Goal: Task Accomplishment & Management: Use online tool/utility

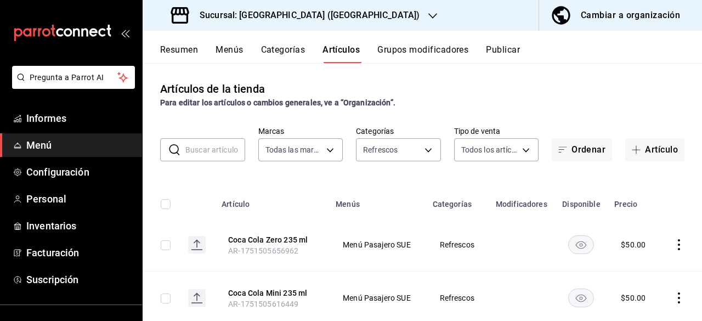
scroll to position [93, 0]
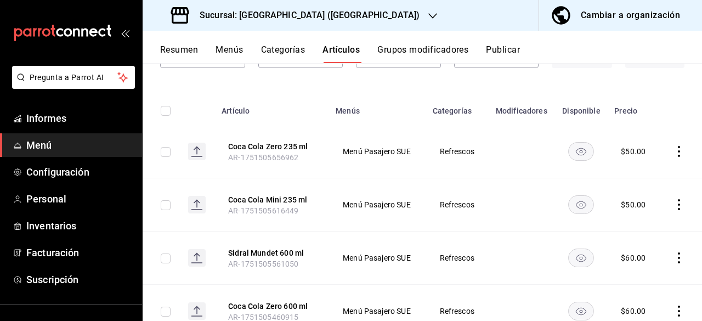
click at [383, 191] on td "Menú Pasajero SUE" at bounding box center [377, 204] width 96 height 53
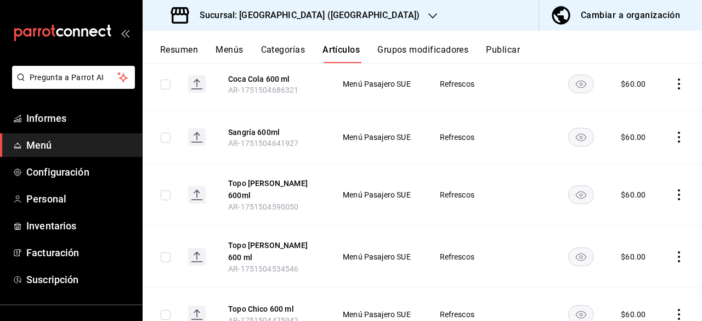
scroll to position [938, 0]
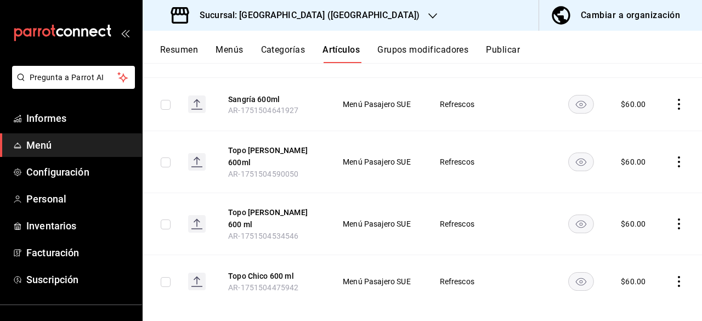
click at [343, 45] on font "Artículos" at bounding box center [340, 49] width 37 height 10
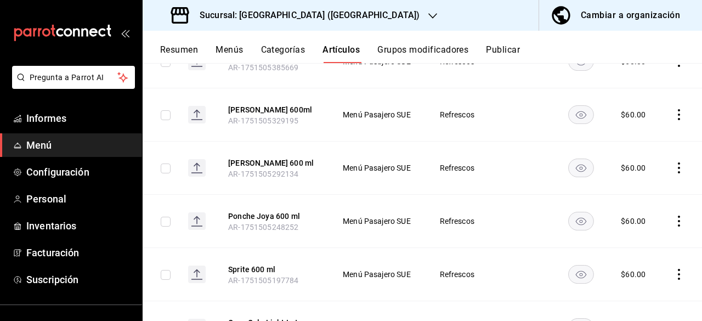
scroll to position [0, 0]
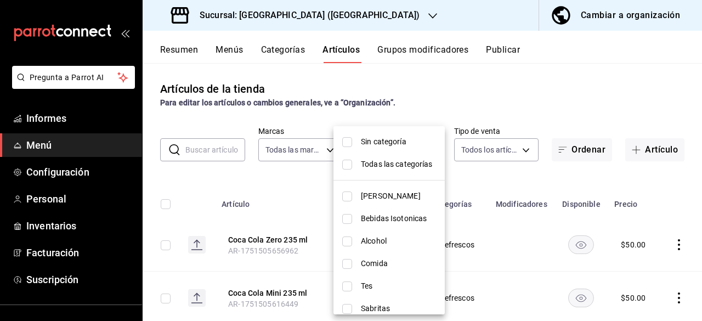
click at [431, 149] on body "Pregunta a Parrot AI Informes Menú Configuración Personal Inventarios Facturaci…" at bounding box center [351, 160] width 702 height 321
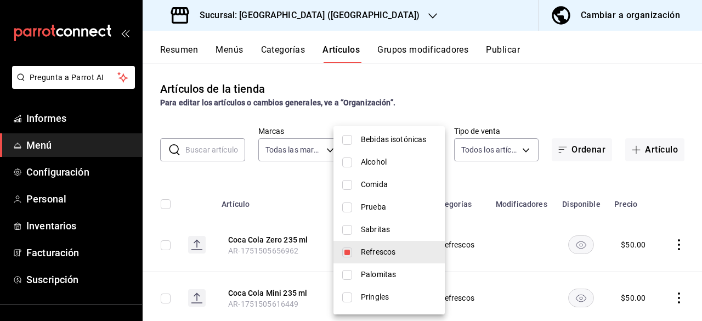
scroll to position [81, 0]
click at [343, 227] on input "checkbox" at bounding box center [347, 228] width 10 height 10
checkbox input "true"
type input "36850c48-6823-44b0-9a4b-cc160dd213ef,5cee21b7-4f15-41cc-a193-e4de155eea8a"
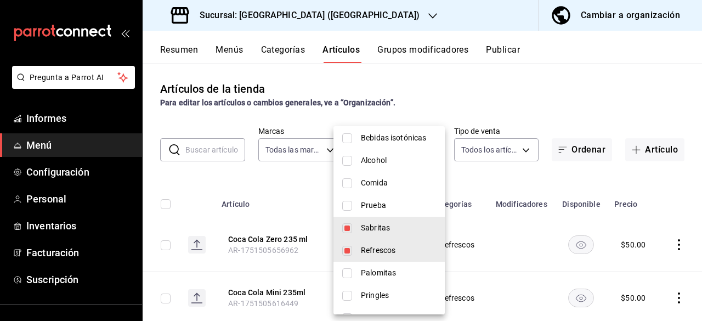
click at [348, 247] on input "checkbox" at bounding box center [347, 251] width 10 height 10
checkbox input "false"
type input "5cee21b7-4f15-41cc-a193-e4de155eea8a"
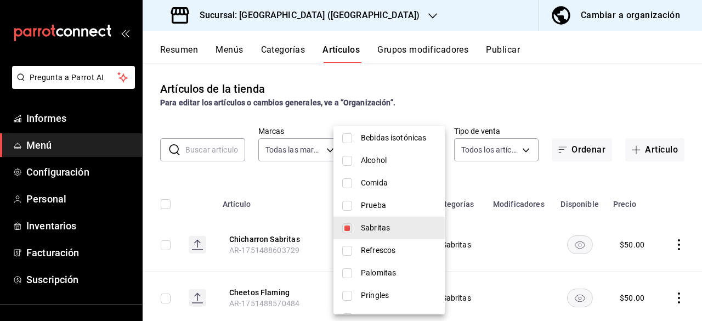
click at [613, 117] on div at bounding box center [351, 160] width 702 height 321
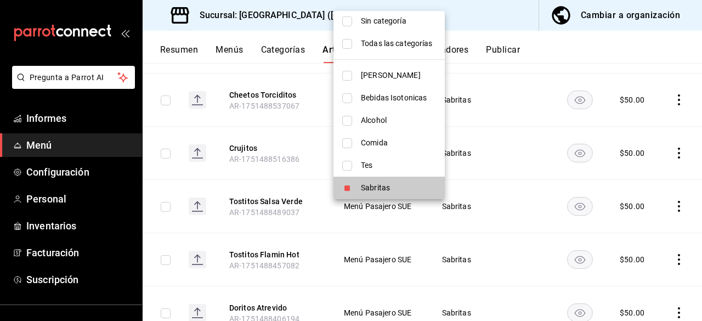
scroll to position [291, 0]
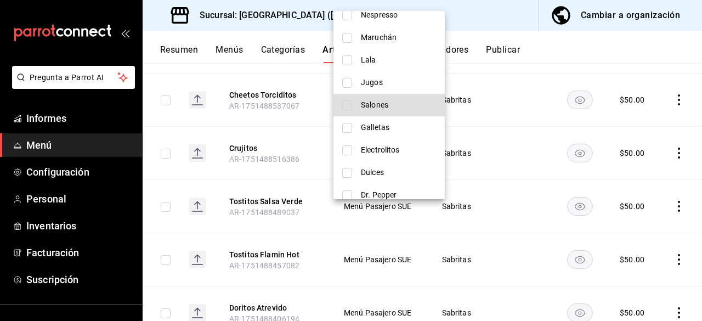
click at [511, 213] on div at bounding box center [351, 160] width 702 height 321
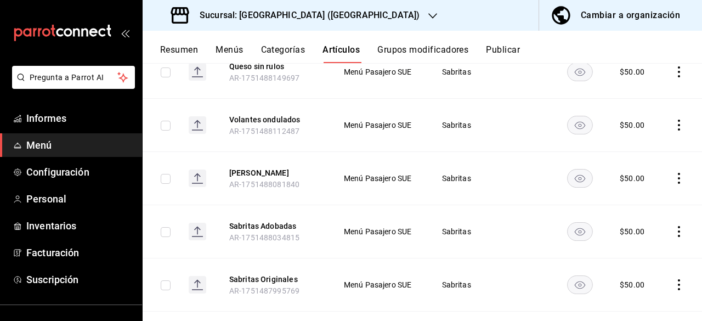
scroll to position [728, 0]
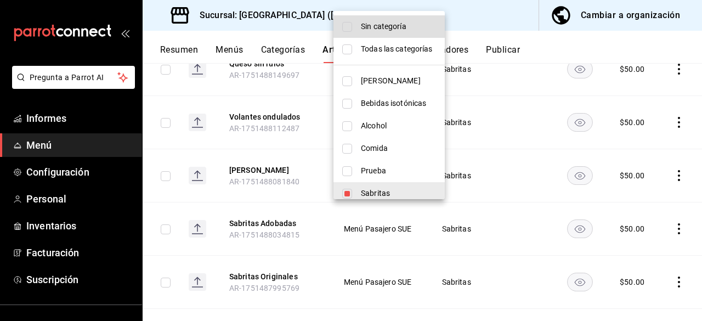
click at [205, 187] on div at bounding box center [351, 160] width 702 height 321
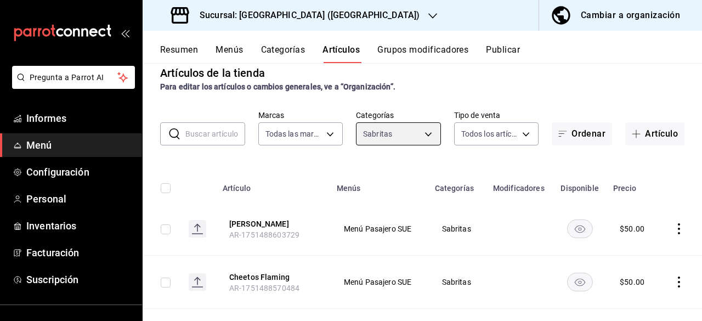
scroll to position [0, 0]
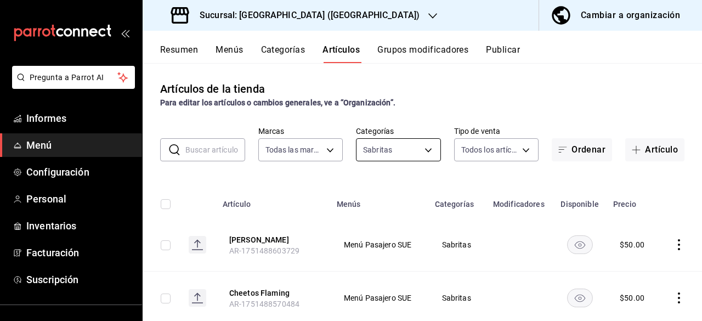
click at [426, 149] on body "Pregunta a Parrot AI Informes Menú Configuración Personal Inventarios Facturaci…" at bounding box center [351, 160] width 702 height 321
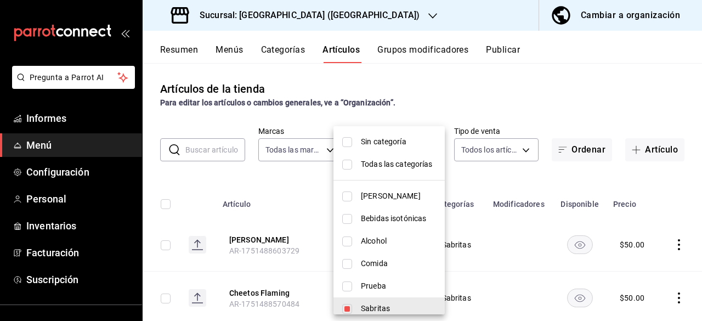
click at [349, 283] on input "checkbox" at bounding box center [347, 286] width 10 height 10
checkbox input "true"
type input "5cee21b7-4f15-41cc-a193-e4de155eea8a,fd52ddf7-d0f1-4ebd-839e-e92b2808bb60"
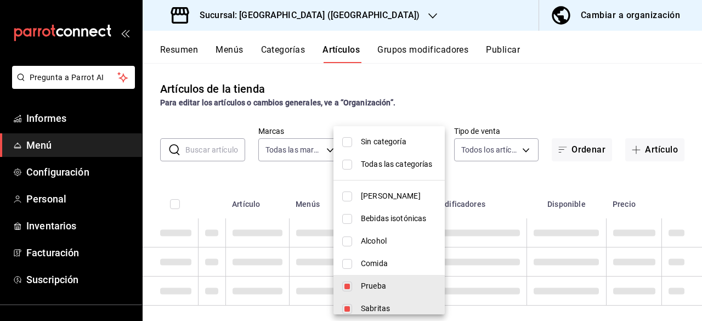
click at [347, 306] on input "checkbox" at bounding box center [347, 309] width 10 height 10
checkbox input "false"
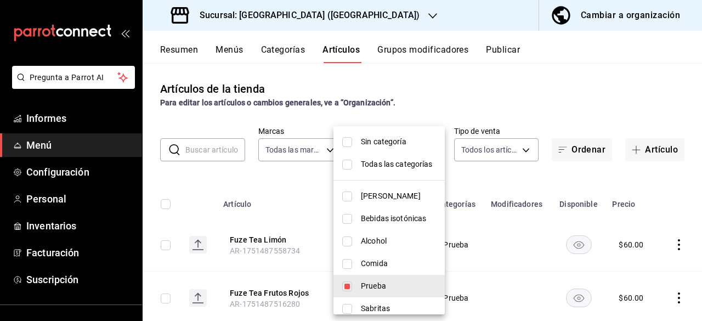
click at [506, 183] on div at bounding box center [351, 160] width 702 height 321
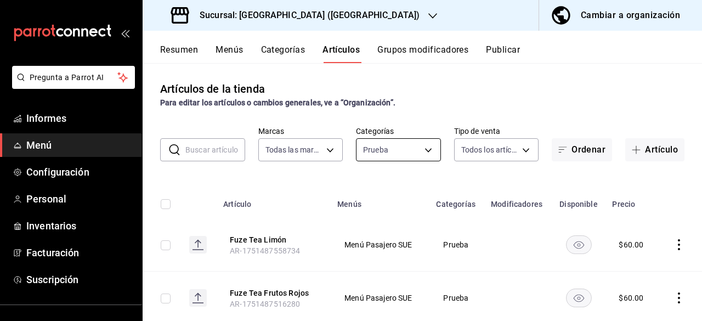
click at [422, 153] on body "Pregunta a Parrot AI Informes Menú Configuración Personal Inventarios Facturaci…" at bounding box center [351, 160] width 702 height 321
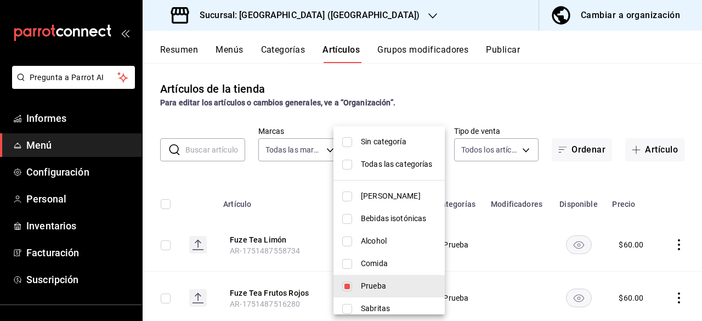
click at [403, 261] on span "Comida" at bounding box center [398, 264] width 75 height 12
type input "fd52ddf7-d0f1-4ebd-839e-e92b2808bb60,072efc1e-3511-4b65-8bd7-2051a78b1a0b"
checkbox input "true"
click at [347, 284] on input "checkbox" at bounding box center [347, 286] width 10 height 10
checkbox input "false"
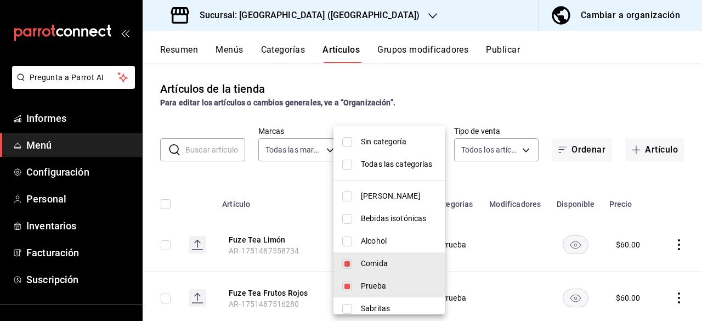
type input "072efc1e-3511-4b65-8bd7-2051a78b1a0b"
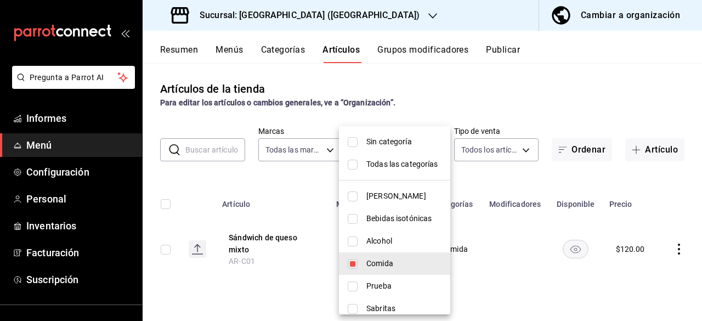
click at [356, 288] on input "checkbox" at bounding box center [353, 286] width 10 height 10
checkbox input "true"
type input "072efc1e-3511-4b65-8bd7-2051a78b1a0b,fd52ddf7-d0f1-4ebd-839e-e92b2808bb60"
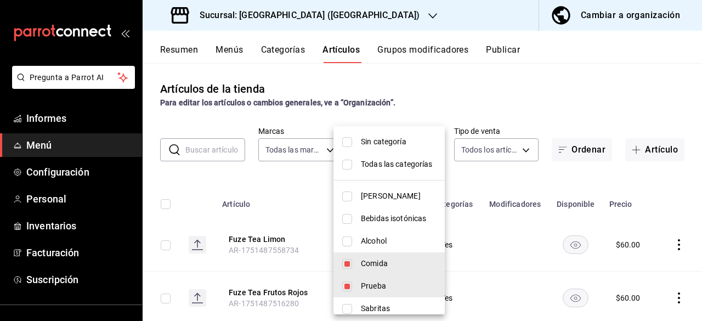
click at [347, 263] on input "checkbox" at bounding box center [347, 264] width 10 height 10
checkbox input "false"
type input "fd52ddf7-d0f1-4ebd-839e-e92b2808bb60"
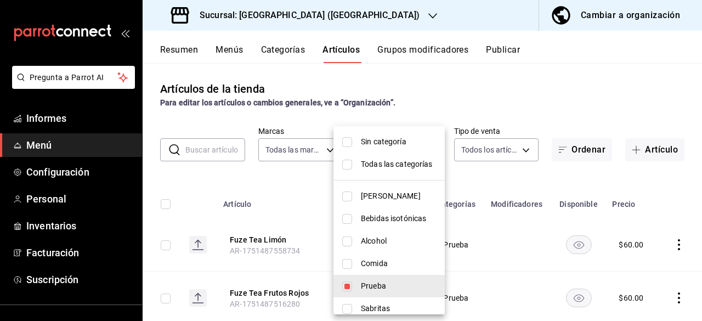
click at [489, 184] on div at bounding box center [351, 160] width 702 height 321
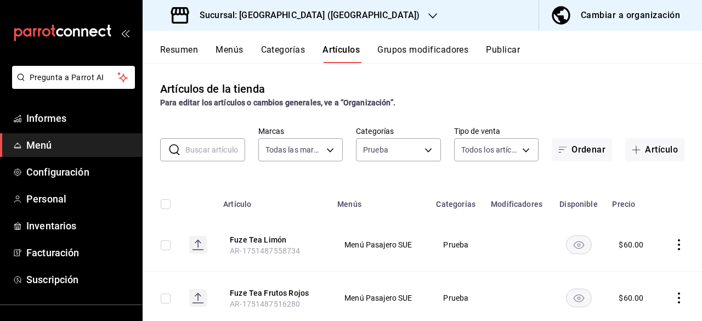
click at [233, 46] on font "Menús" at bounding box center [228, 49] width 27 height 10
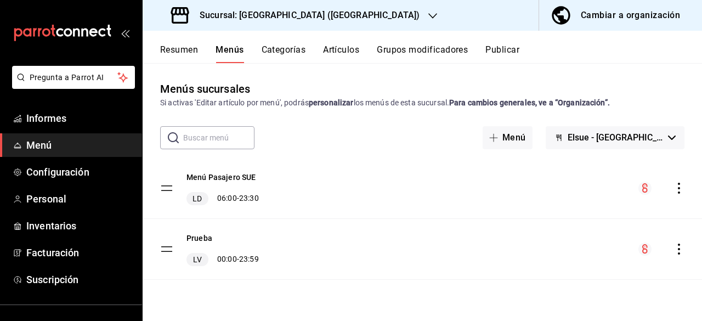
click at [224, 140] on input "text" at bounding box center [218, 138] width 71 height 22
type input "t"
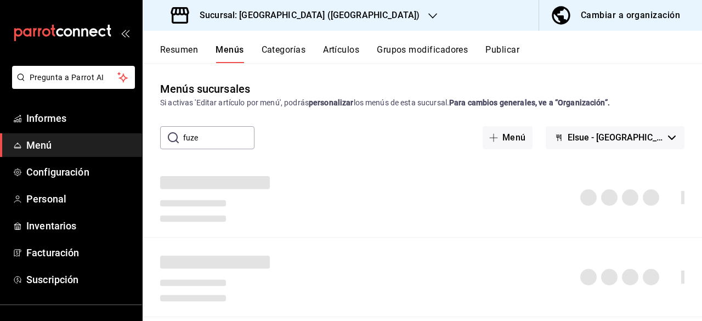
type input "fuze"
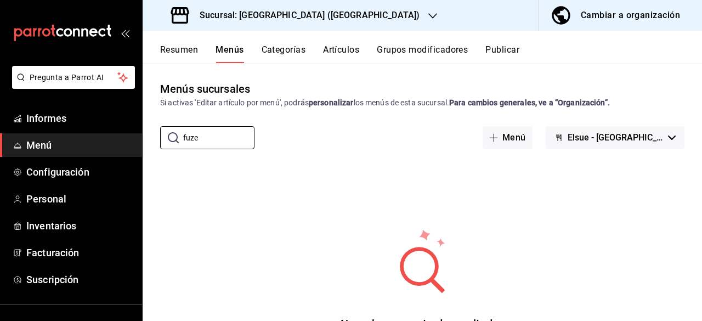
click at [281, 49] on font "Categorías" at bounding box center [283, 49] width 44 height 10
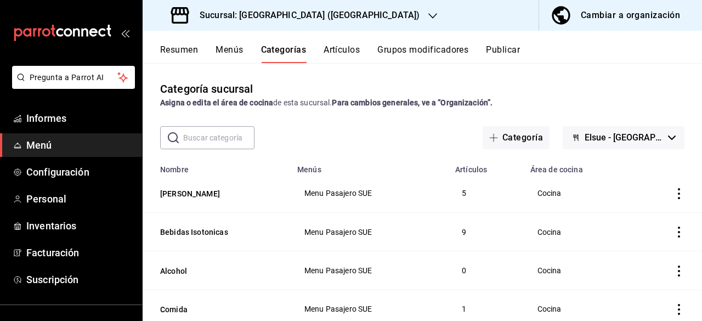
click at [217, 139] on input "text" at bounding box center [218, 138] width 71 height 22
type input "t"
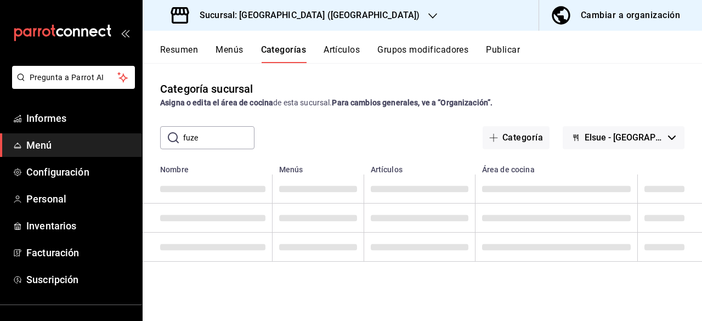
type input "fuze"
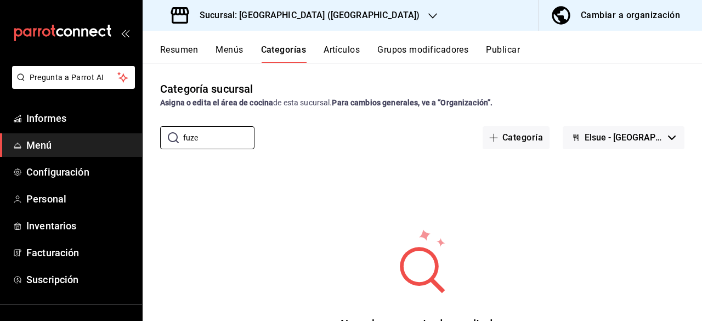
click at [340, 55] on font "Artículos" at bounding box center [341, 50] width 36 height 12
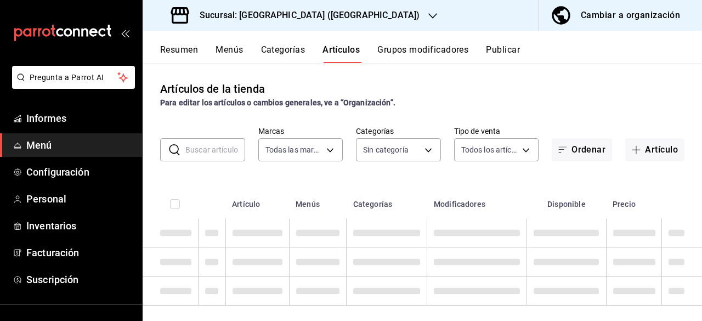
type input "bf7cb2a7-9f9a-455a-9171-abf6aa8c8f17"
click at [216, 146] on input "text" at bounding box center [215, 150] width 60 height 22
type input "3368ae44-ad91-49e9-9912-46a876d890ec,533bec7c-9329-48c2-bdbc-448787298f60,75d61…"
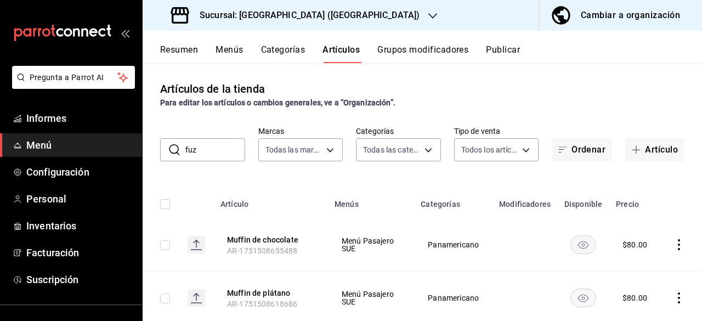
type input "fuze"
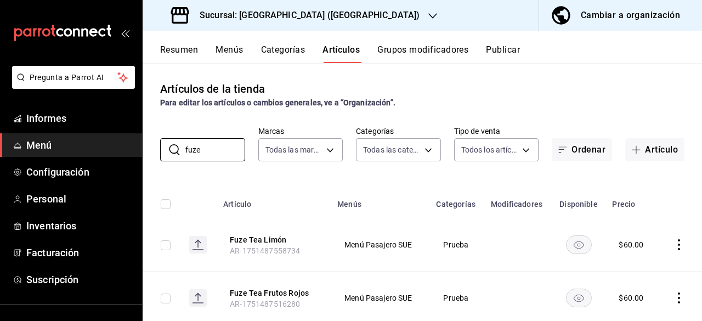
click at [291, 45] on font "Categorías" at bounding box center [283, 49] width 44 height 10
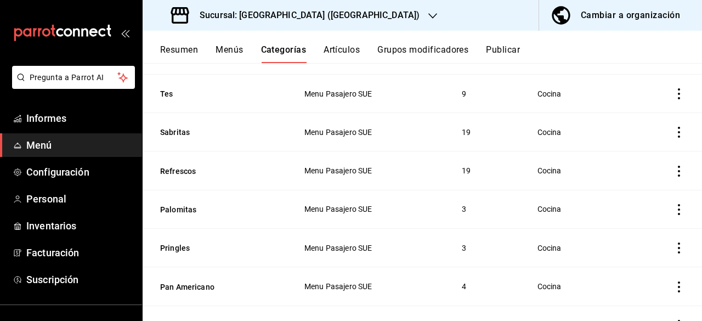
scroll to position [252, 0]
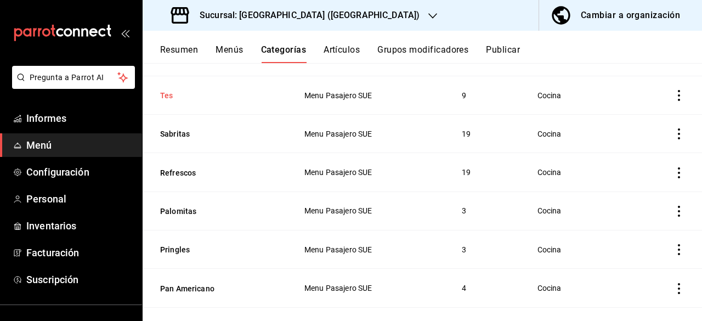
click at [168, 95] on button "Tes" at bounding box center [215, 95] width 110 height 11
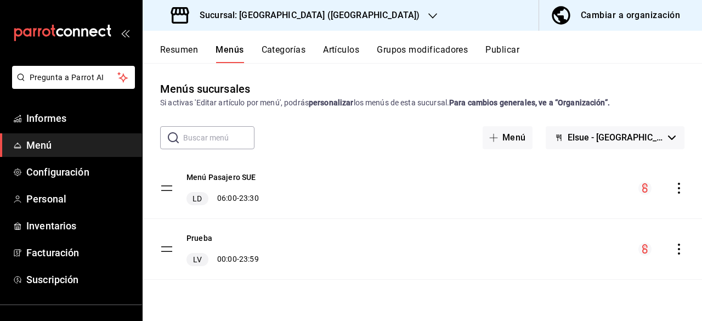
click at [350, 43] on div "Resumen Menús Categorías Artículos Grupos modificadores Publicar" at bounding box center [422, 47] width 559 height 32
click at [350, 50] on font "Artículos" at bounding box center [341, 49] width 36 height 10
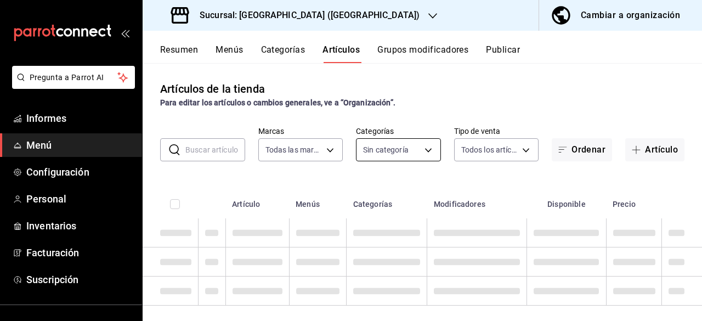
type input "bf7cb2a7-9f9a-455a-9171-abf6aa8c8f17"
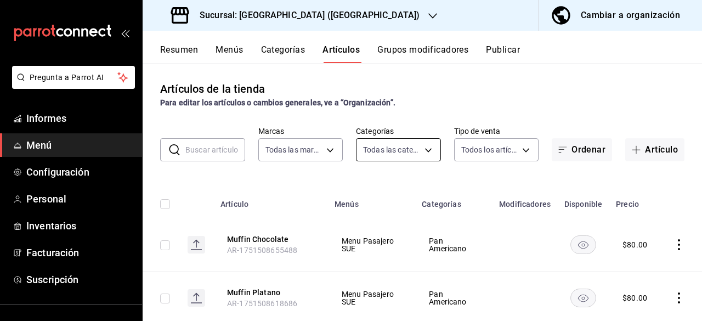
type input "3368ae44-ad91-49e9-9912-46a876d890ec,533bec7c-9329-48c2-bdbc-448787298f60,75d61…"
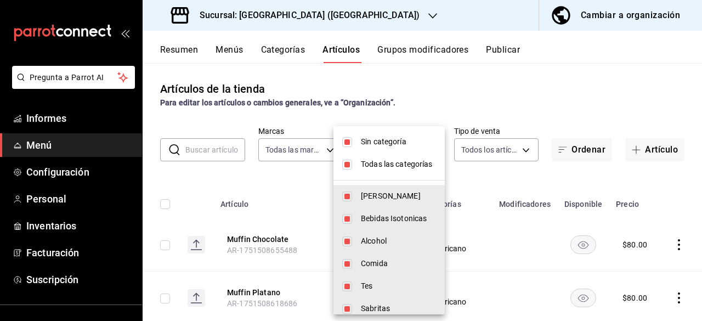
click at [418, 152] on body "Pregunta a Parrot AI Informes Menú Configuración Personal Inventarios Facturaci…" at bounding box center [351, 160] width 702 height 321
click at [351, 142] on input "checkbox" at bounding box center [347, 142] width 10 height 10
checkbox input "false"
click at [349, 161] on input "checkbox" at bounding box center [347, 165] width 10 height 10
checkbox input "false"
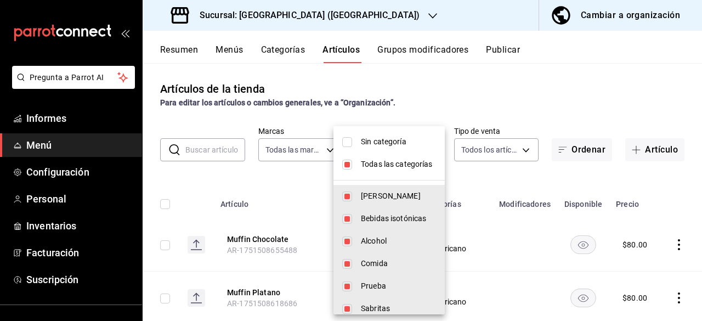
checkbox input "false"
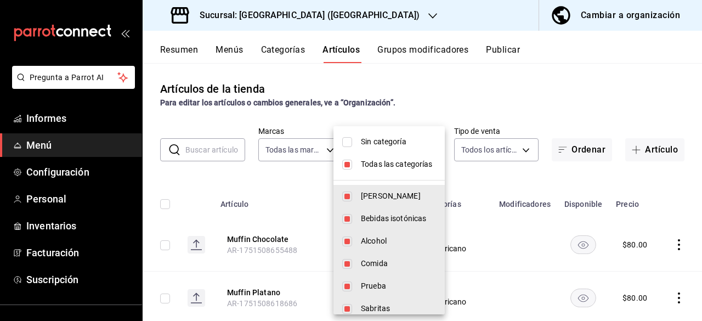
checkbox input "false"
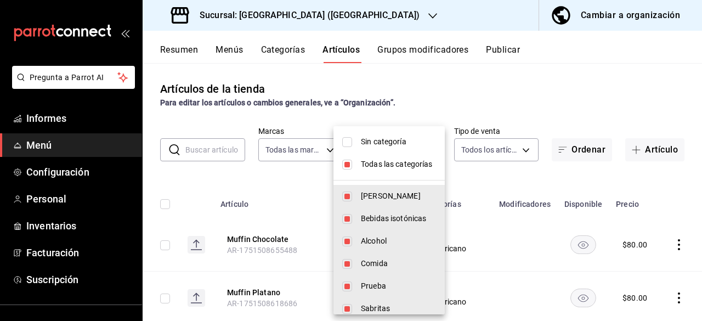
checkbox input "false"
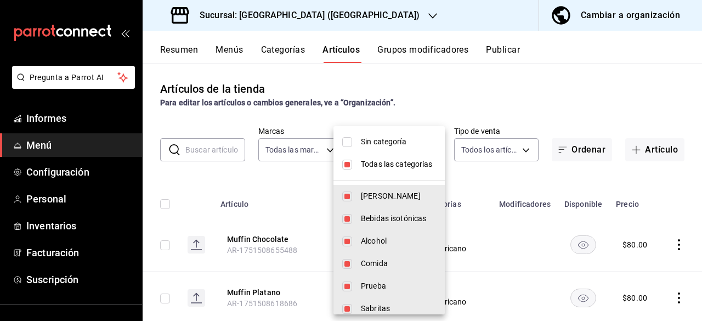
checkbox input "false"
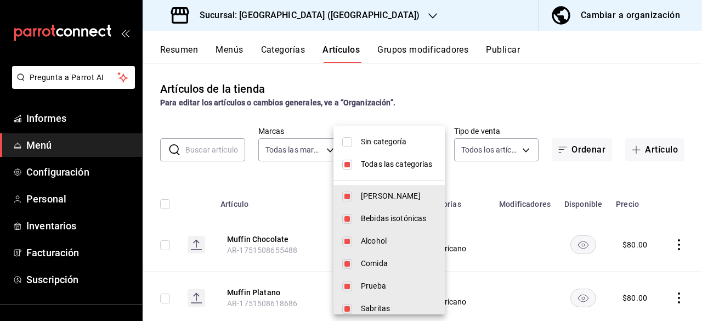
checkbox input "false"
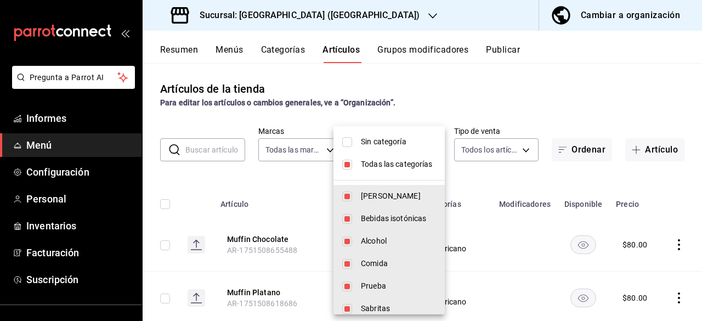
checkbox input "false"
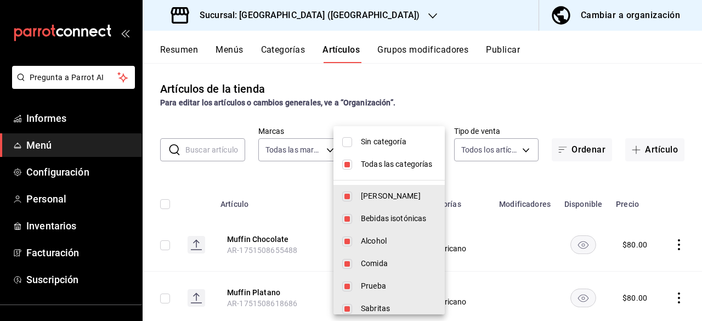
checkbox input "false"
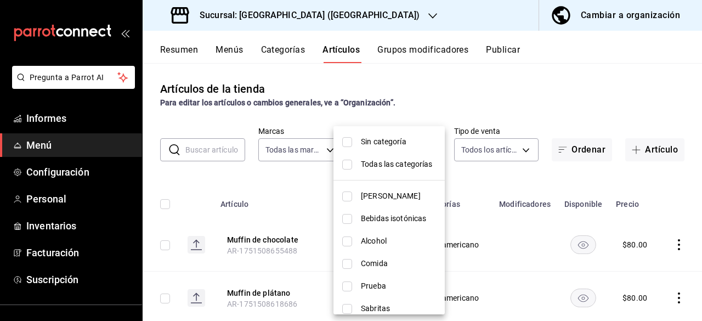
click at [351, 282] on input "checkbox" at bounding box center [347, 286] width 10 height 10
checkbox input "true"
type input "fd52ddf7-d0f1-4ebd-839e-e92b2808bb60"
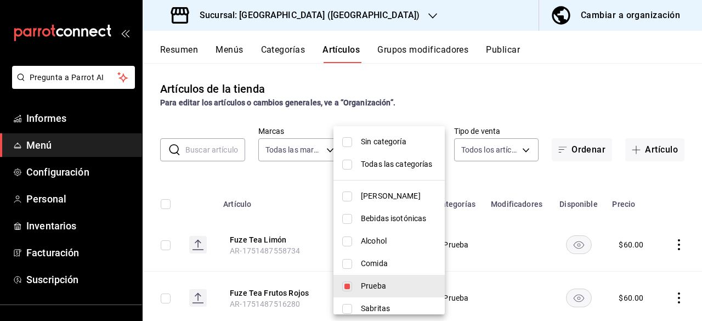
click at [258, 180] on div at bounding box center [351, 160] width 702 height 321
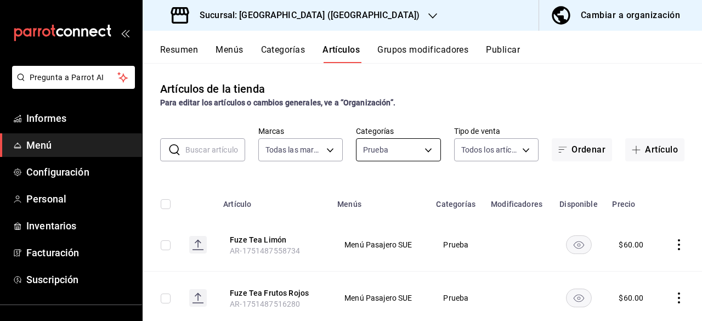
click at [424, 156] on body "Pregunta a Parrot AI Informes Menú Configuración Personal Inventarios Facturaci…" at bounding box center [351, 160] width 702 height 321
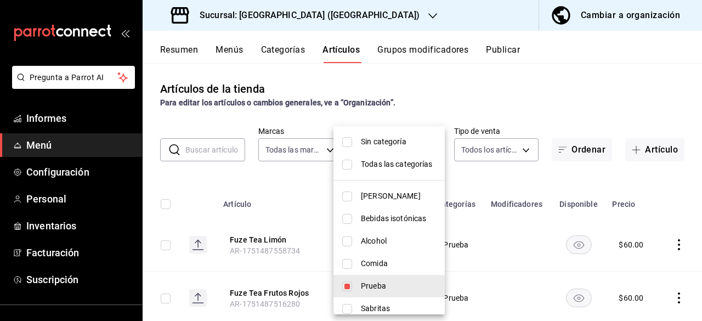
click at [351, 267] on input "checkbox" at bounding box center [347, 264] width 10 height 10
checkbox input "true"
type input "fd52ddf7-d0f1-4ebd-839e-e92b2808bb60,072efc1e-3511-4b65-8bd7-2051a78b1a0b"
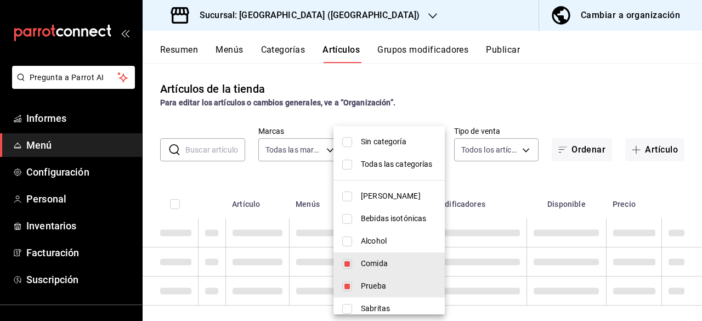
click at [348, 283] on input "checkbox" at bounding box center [347, 286] width 10 height 10
checkbox input "false"
type input "072efc1e-3511-4b65-8bd7-2051a78b1a0b"
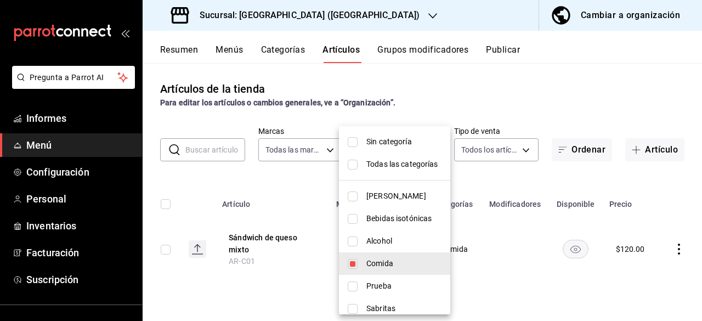
click at [499, 169] on div at bounding box center [351, 160] width 702 height 321
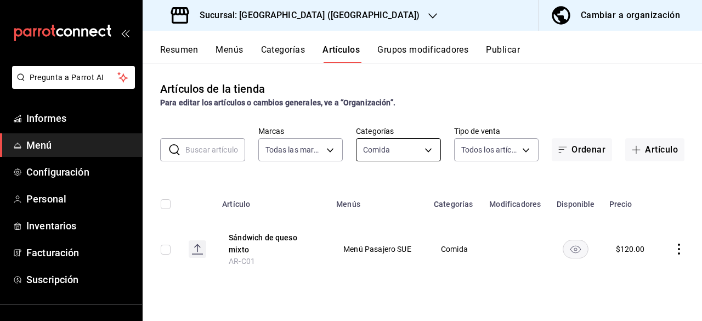
click at [430, 146] on body "Pregunta a Parrot AI Informes Menú Configuración Personal Inventarios Facturaci…" at bounding box center [351, 160] width 702 height 321
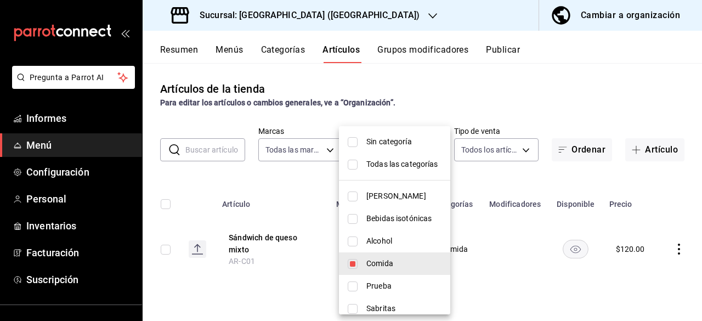
click at [354, 241] on input "checkbox" at bounding box center [353, 241] width 10 height 10
checkbox input "true"
type input "072efc1e-3511-4b65-8bd7-2051a78b1a0b,75d61e0a-ed48-4c96-8a72-0a0eda15d510"
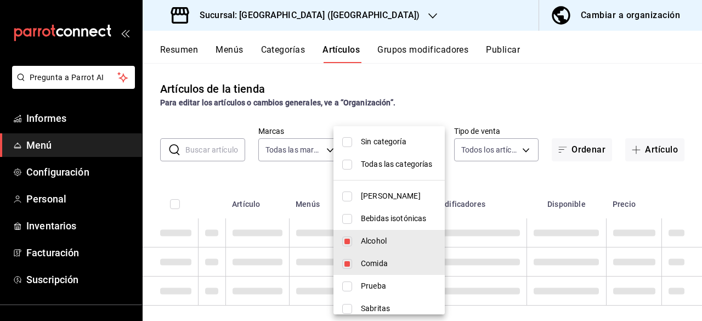
click at [345, 260] on input "checkbox" at bounding box center [347, 264] width 10 height 10
checkbox input "false"
type input "75d61e0a-ed48-4c96-8a72-0a0eda15d510"
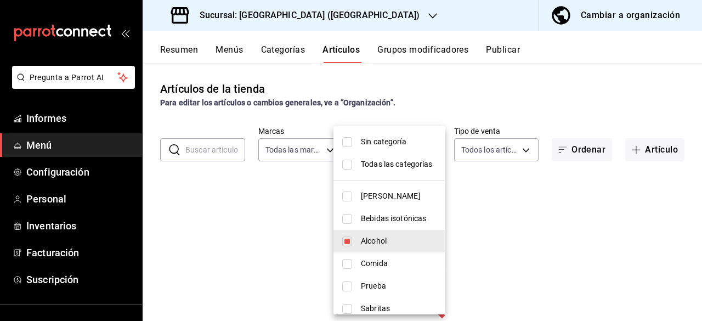
click at [491, 207] on div at bounding box center [351, 160] width 702 height 321
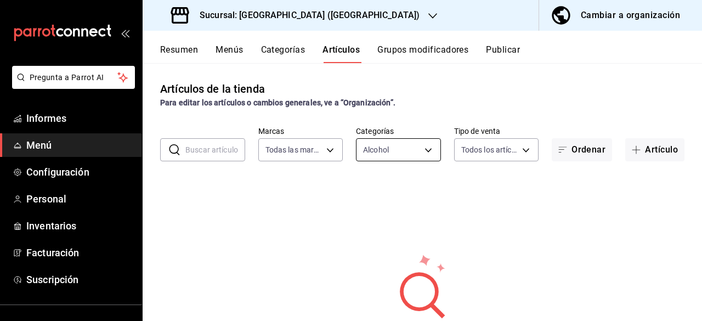
click at [428, 149] on body "Pregunta a Parrot AI Informes Menú Configuración Personal Inventarios Facturaci…" at bounding box center [351, 160] width 702 height 321
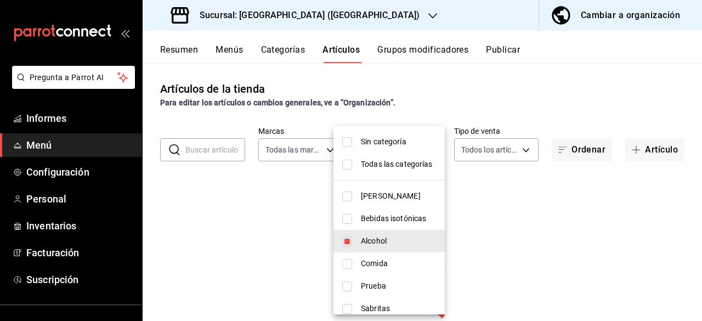
click at [346, 221] on input "checkbox" at bounding box center [347, 219] width 10 height 10
checkbox input "true"
type input "75d61e0a-ed48-4c96-8a72-0a0eda15d510,533bec7c-9329-48c2-bdbc-448787298f60"
click at [350, 242] on input "checkbox" at bounding box center [347, 241] width 10 height 10
checkbox input "false"
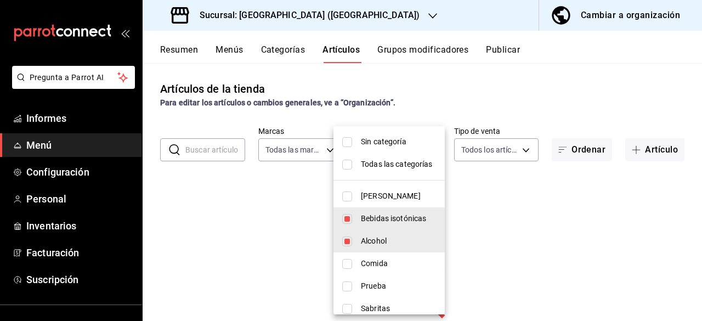
type input "533bec7c-9329-48c2-bdbc-448787298f60"
click at [492, 218] on div at bounding box center [351, 160] width 702 height 321
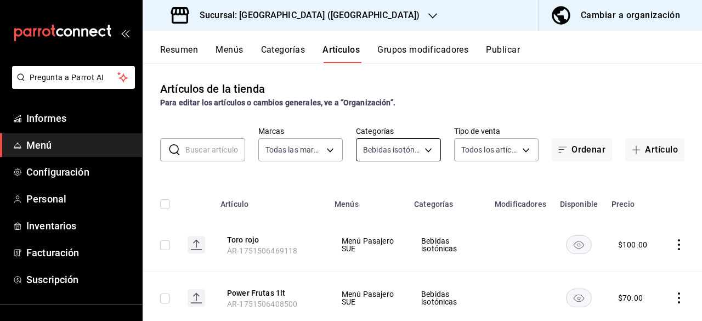
click at [424, 151] on body "Pregunta a Parrot AI Informes Menú Configuración Personal Inventarios Facturaci…" at bounding box center [351, 160] width 702 height 321
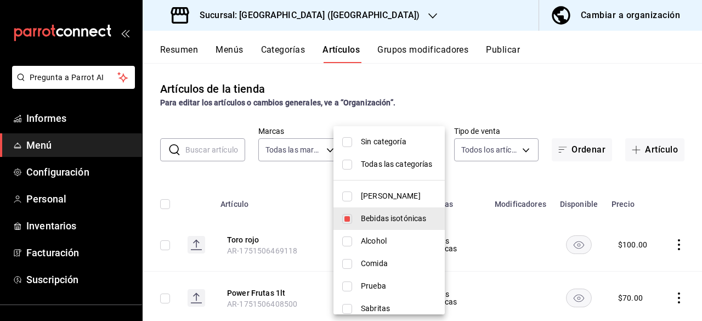
click at [348, 198] on input "checkbox" at bounding box center [347, 196] width 10 height 10
checkbox input "true"
type input "533bec7c-9329-48c2-bdbc-448787298f60,3368ae44-ad91-49e9-9912-46a876d890ec"
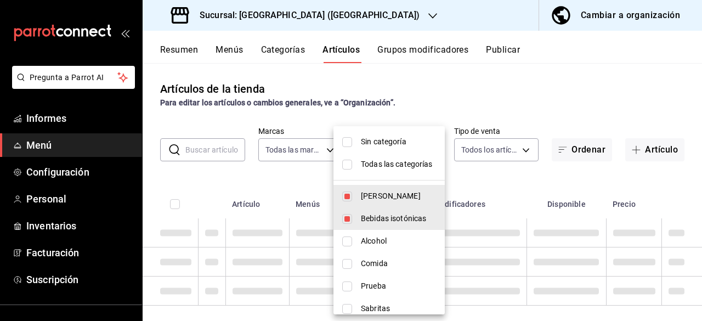
click at [344, 218] on input "checkbox" at bounding box center [347, 219] width 10 height 10
checkbox input "false"
type input "3368ae44-ad91-49e9-9912-46a876d890ec"
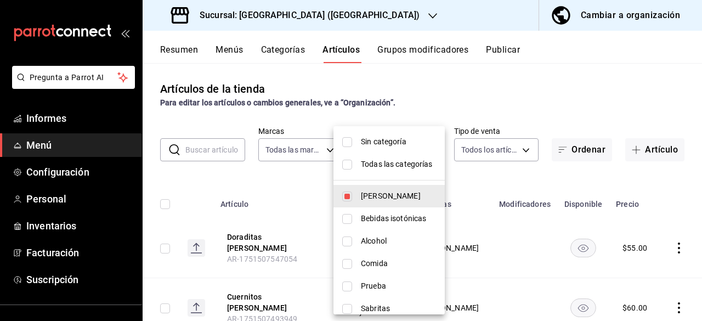
click at [514, 181] on div at bounding box center [351, 160] width 702 height 321
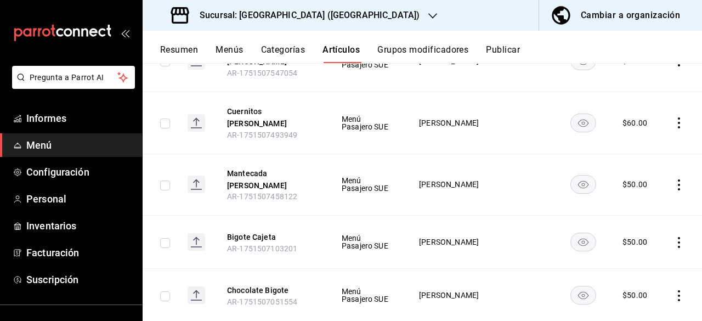
scroll to position [123, 0]
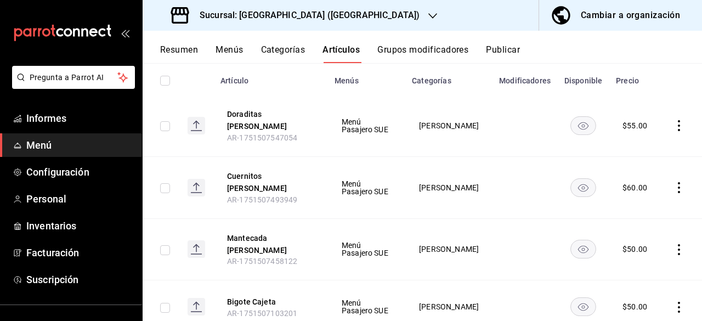
click at [351, 50] on font "Artículos" at bounding box center [340, 49] width 37 height 10
click at [451, 80] on font "Categorías" at bounding box center [431, 81] width 39 height 9
click at [335, 48] on font "Artículos" at bounding box center [340, 49] width 37 height 10
click at [340, 55] on font "Artículos" at bounding box center [340, 50] width 37 height 12
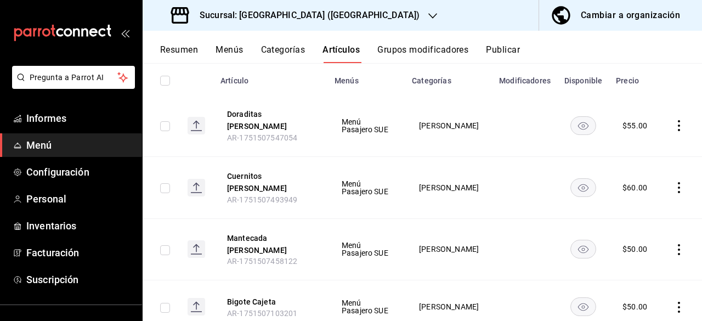
click at [338, 60] on button "Artículos" at bounding box center [340, 53] width 37 height 19
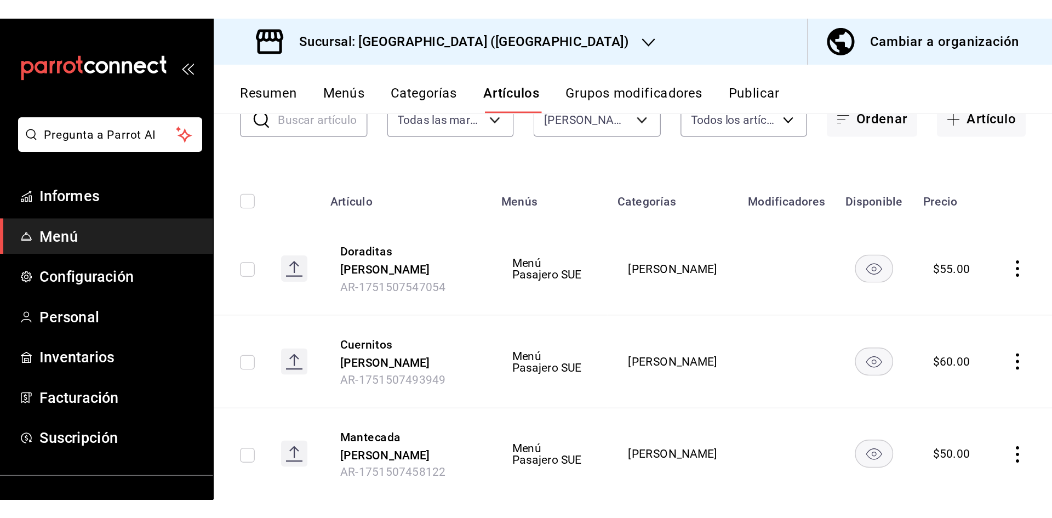
scroll to position [0, 0]
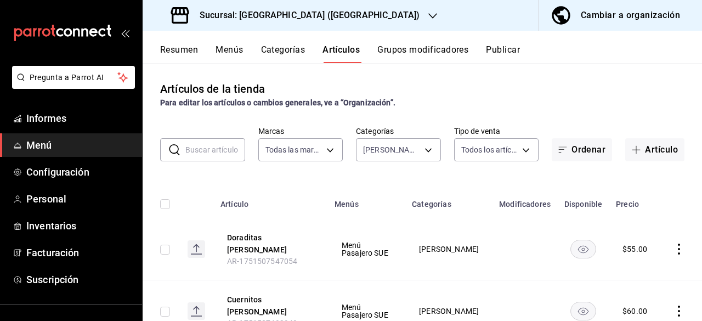
click at [289, 59] on button "Categorías" at bounding box center [283, 53] width 44 height 19
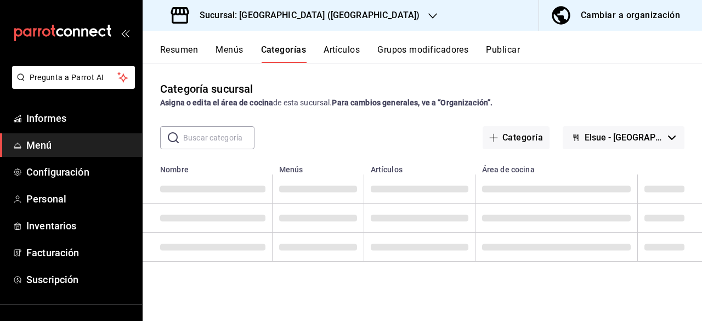
click at [346, 48] on font "Artículos" at bounding box center [341, 49] width 36 height 10
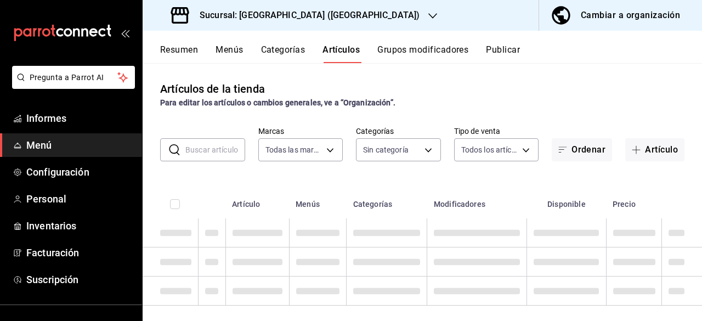
type input "bf7cb2a7-9f9a-455a-9171-abf6aa8c8f17"
click at [417, 149] on body "Pregunta a Parrot AI Informes Menú Configuración Personal Inventarios Facturaci…" at bounding box center [351, 160] width 702 height 321
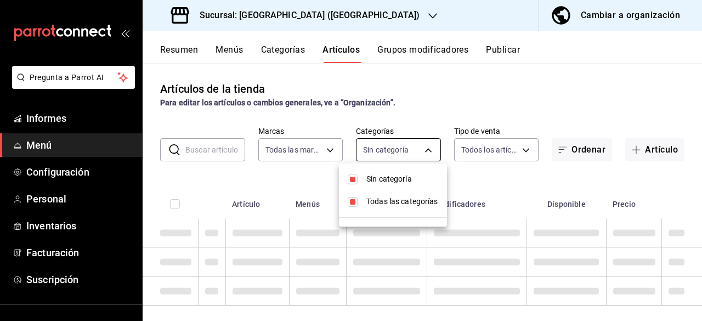
type input "3368ae44-ad91-49e9-9912-46a876d890ec,533bec7c-9329-48c2-bdbc-448787298f60,75d61…"
checkbox input "true"
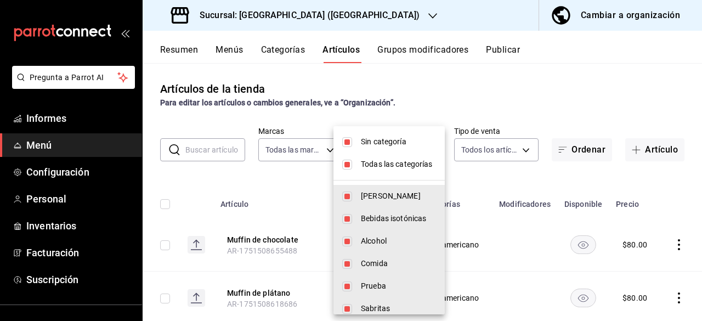
click at [348, 142] on input "checkbox" at bounding box center [347, 142] width 10 height 10
checkbox input "false"
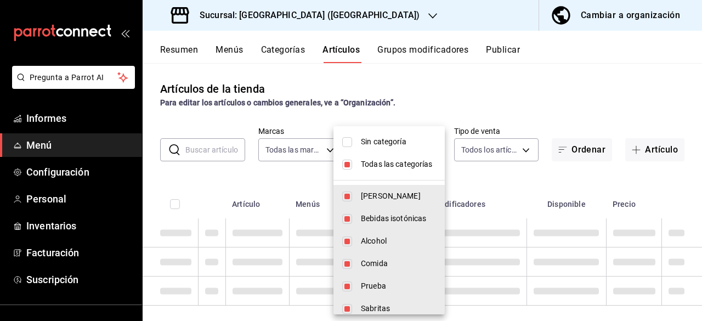
click at [348, 168] on input "checkbox" at bounding box center [347, 165] width 10 height 10
checkbox input "false"
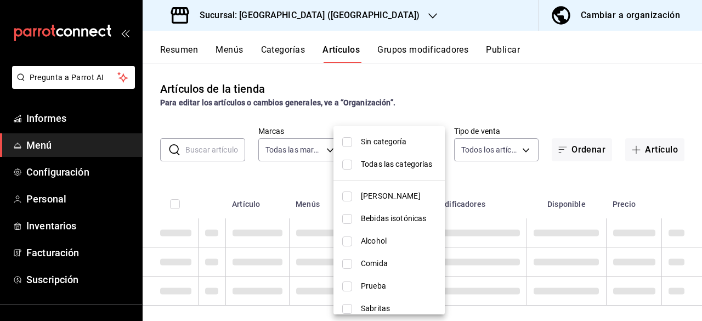
checkbox input "false"
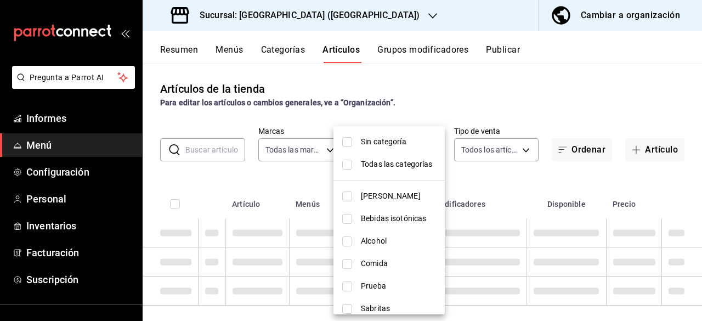
checkbox input "false"
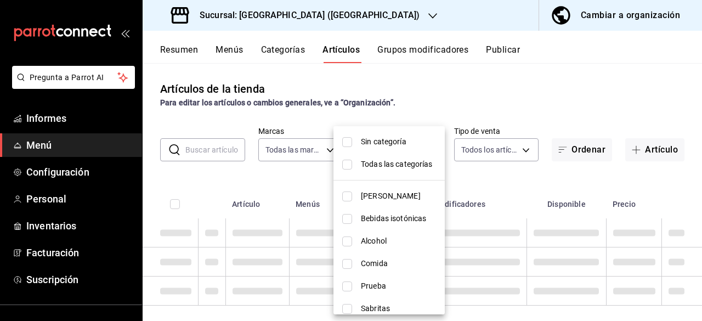
checkbox input "false"
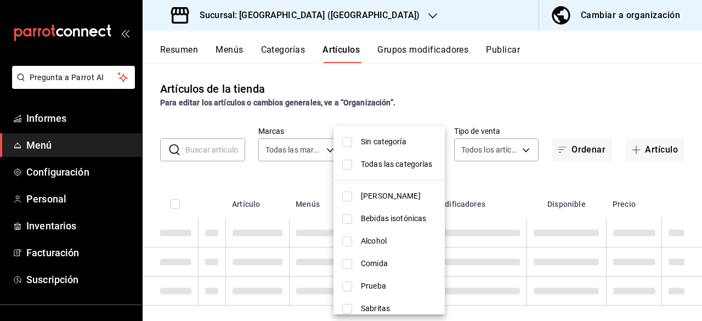
checkbox input "false"
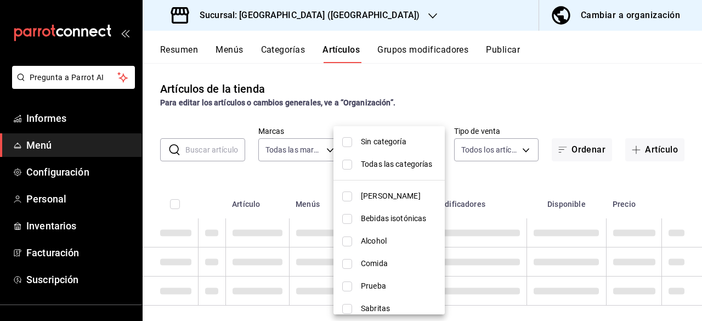
checkbox input "false"
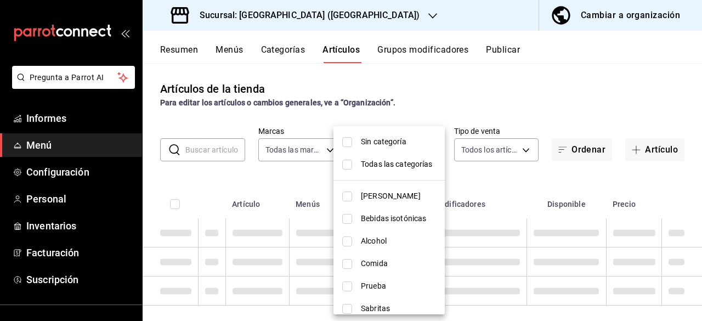
checkbox input "false"
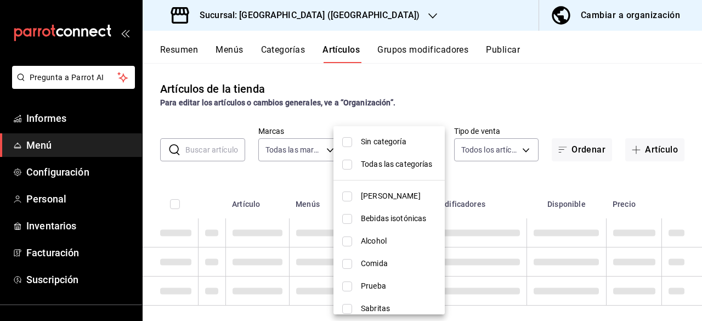
checkbox input "false"
click at [343, 137] on input "checkbox" at bounding box center [347, 142] width 10 height 10
checkbox input "true"
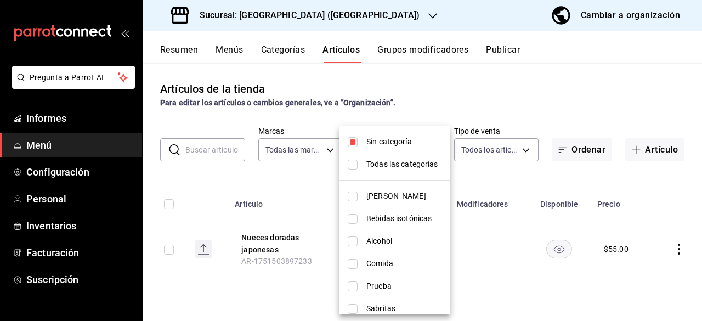
click at [282, 250] on div at bounding box center [351, 160] width 702 height 321
